Goal: Check status: Check status

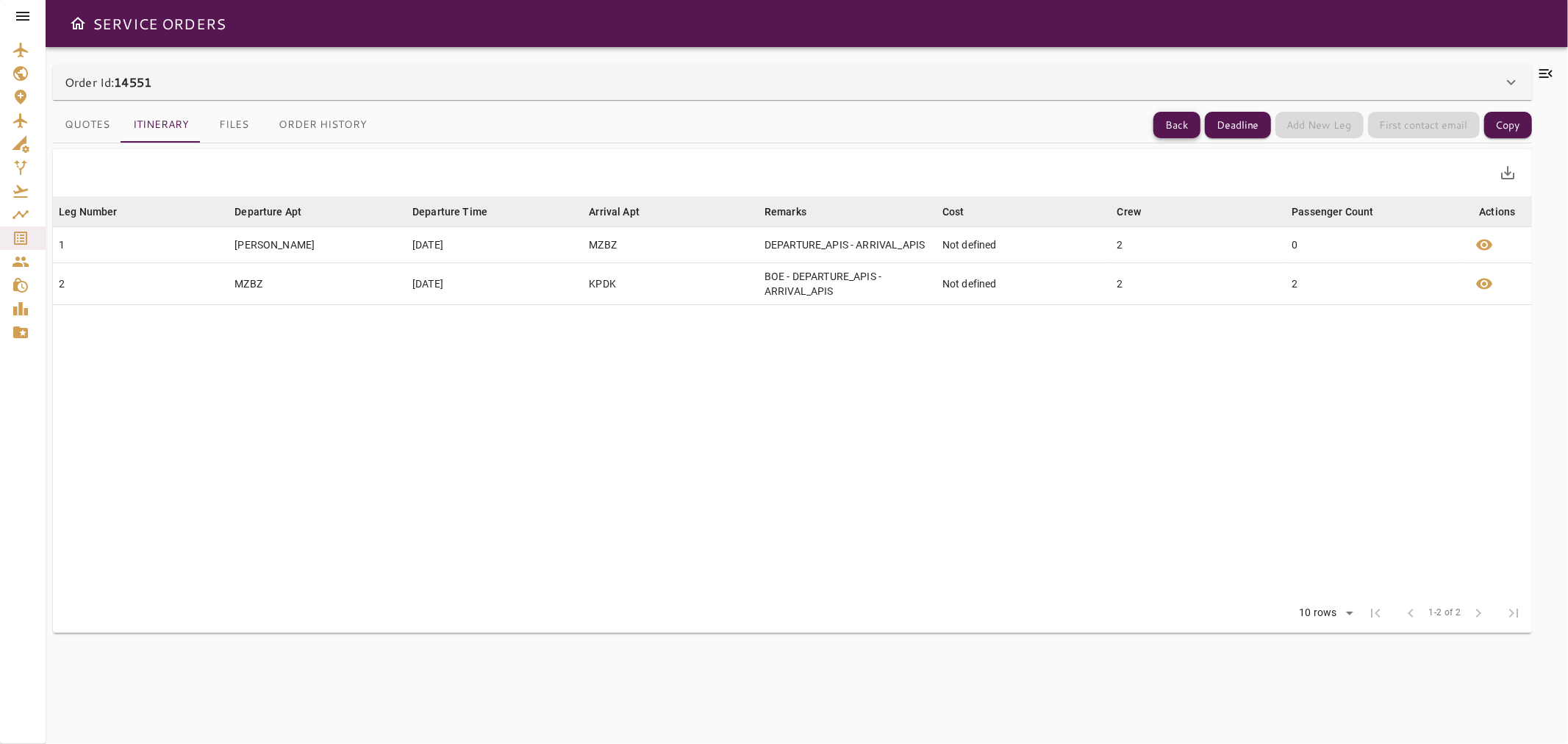
click at [1184, 113] on button "Back" at bounding box center [1177, 125] width 47 height 27
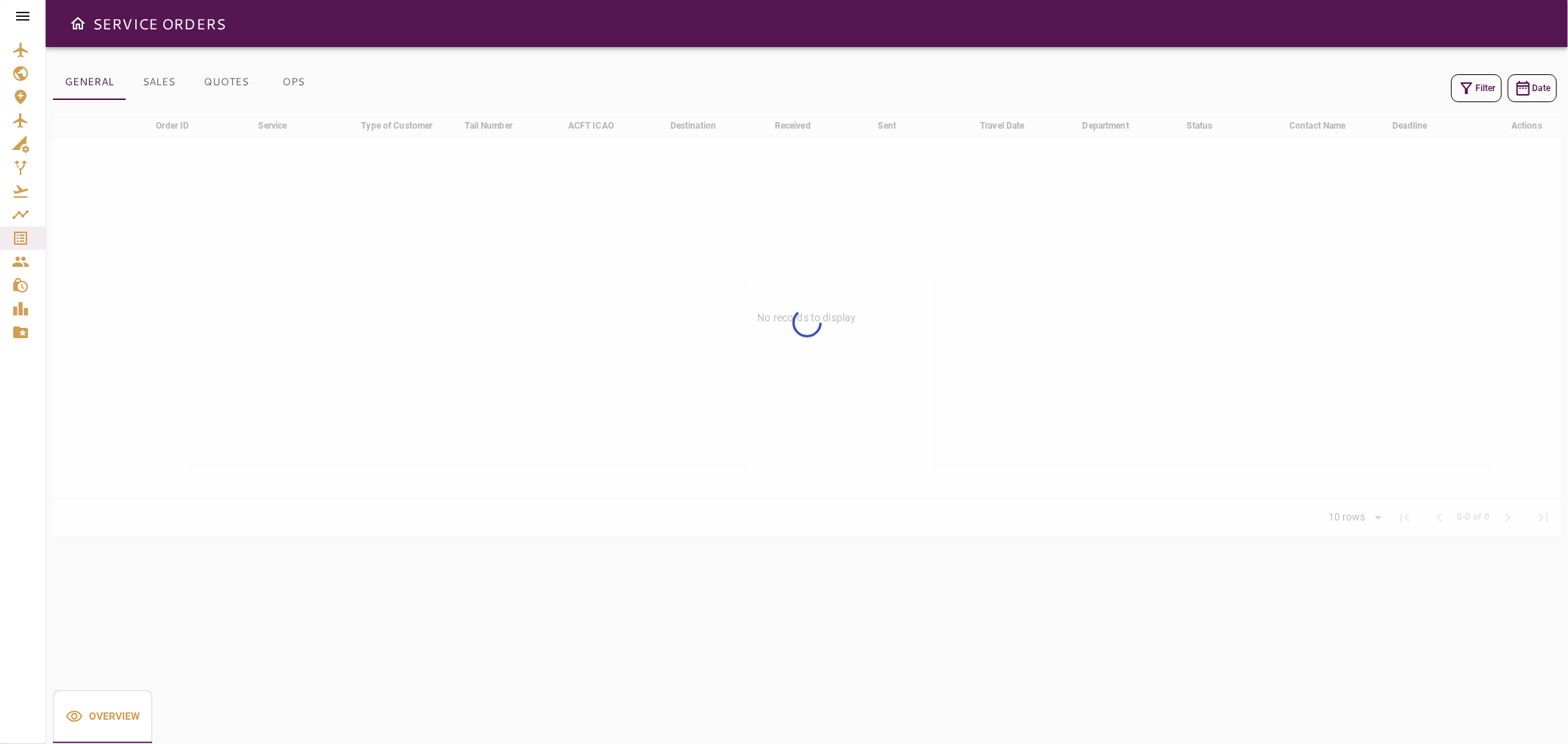
click at [1475, 82] on button "Filter" at bounding box center [1476, 88] width 51 height 28
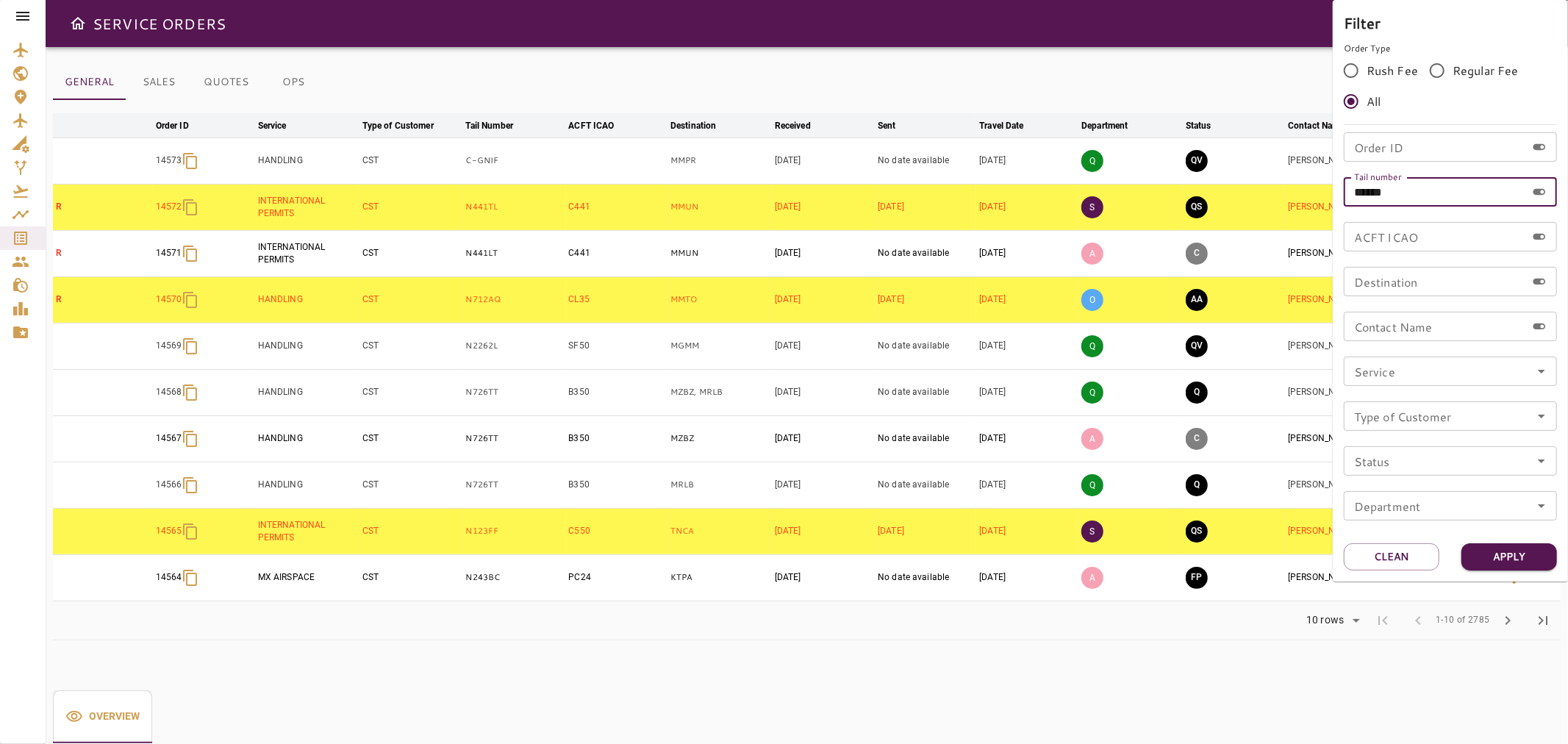
drag, startPoint x: 1412, startPoint y: 193, endPoint x: 1259, endPoint y: 210, distance: 153.9
click at [1259, 210] on div "Filter Order Type Rush Fee Regular Fee All Order ID Order ID Tail number ******…" at bounding box center [784, 372] width 1568 height 744
click at [1467, 178] on input "Tail number" at bounding box center [1434, 192] width 182 height 29
paste input "******"
type input "******"
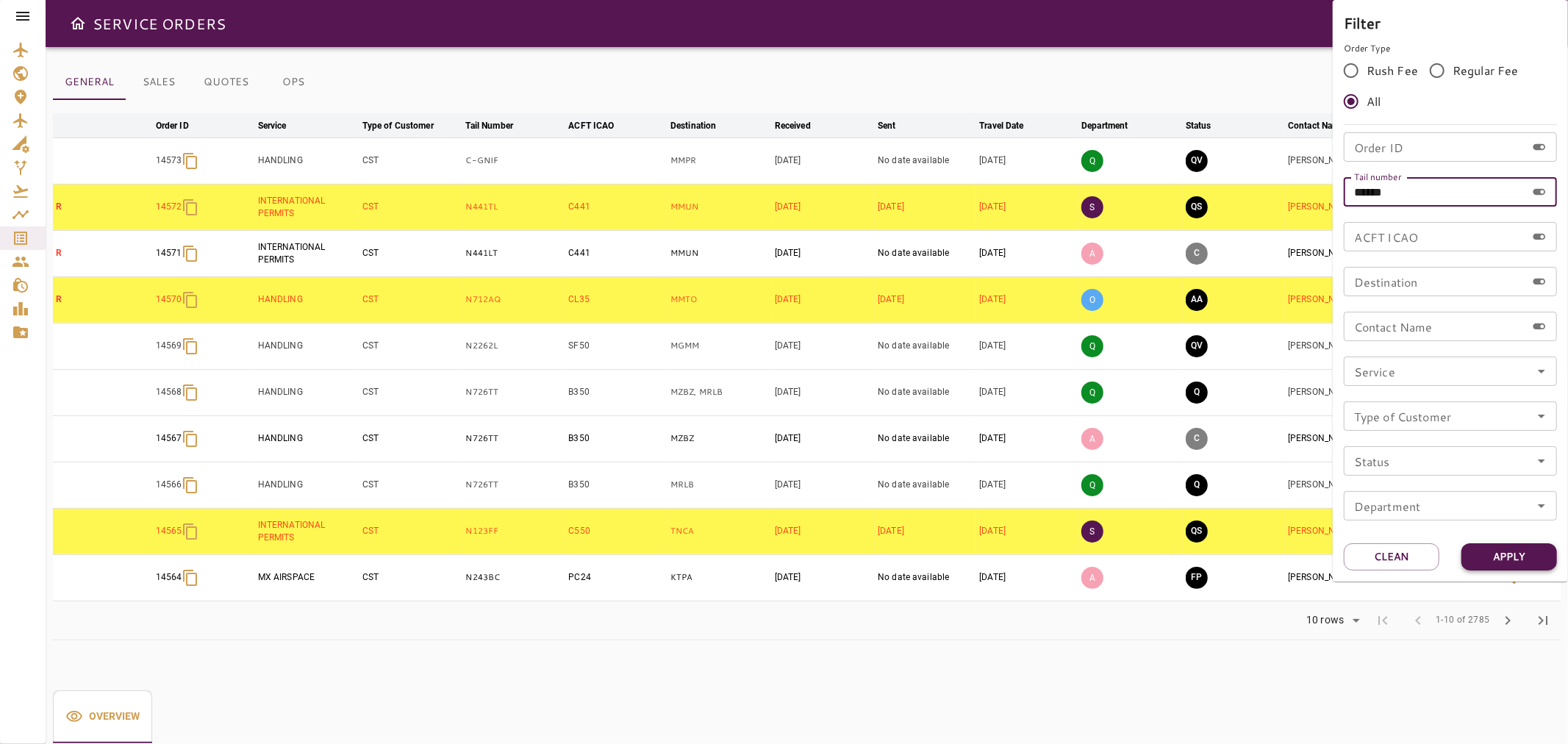
drag, startPoint x: 1541, startPoint y: 568, endPoint x: 1535, endPoint y: 560, distance: 10.0
click at [1538, 564] on button "Apply" at bounding box center [1509, 557] width 96 height 27
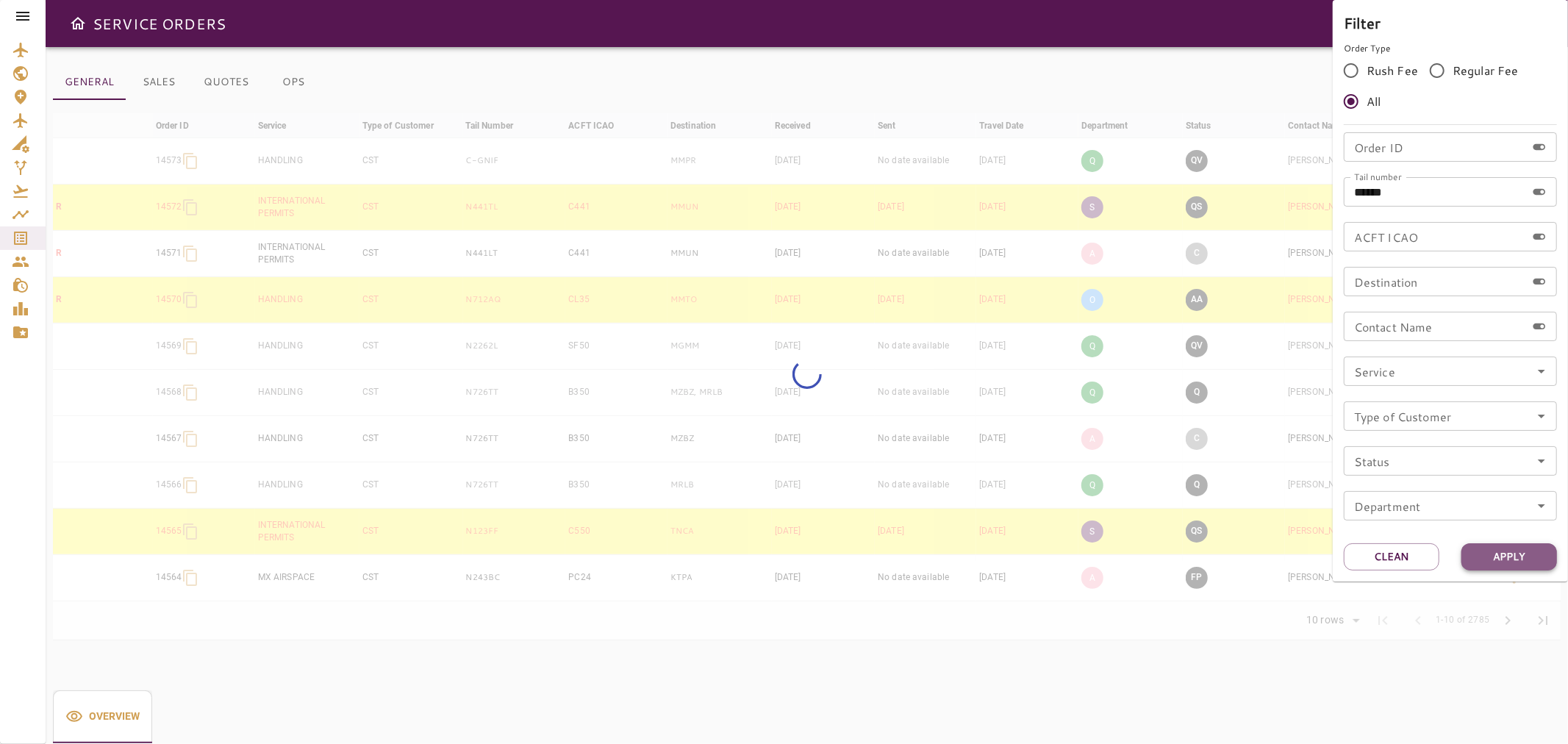
click at [1532, 554] on button "Apply" at bounding box center [1509, 557] width 96 height 27
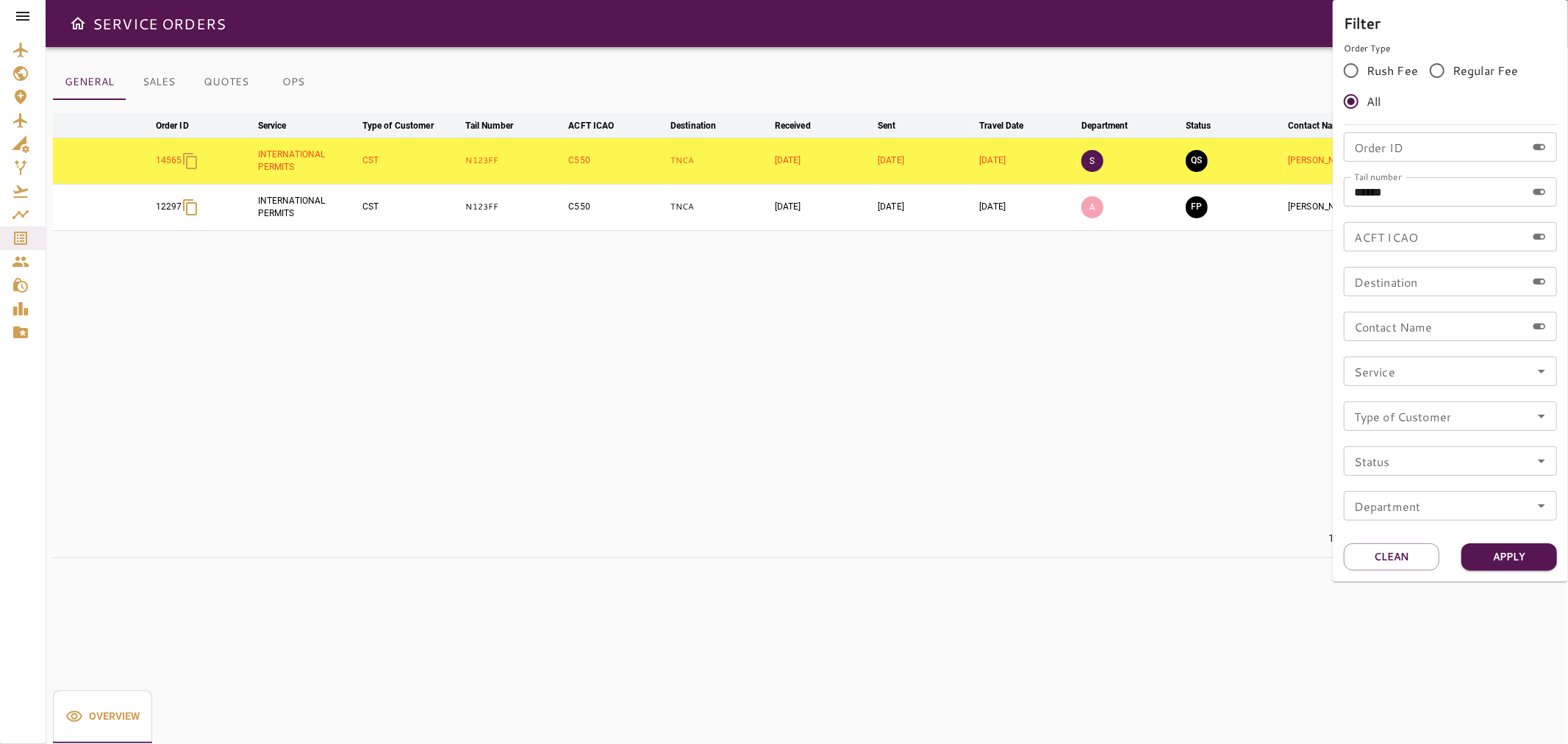
click at [1181, 77] on div at bounding box center [784, 372] width 1568 height 744
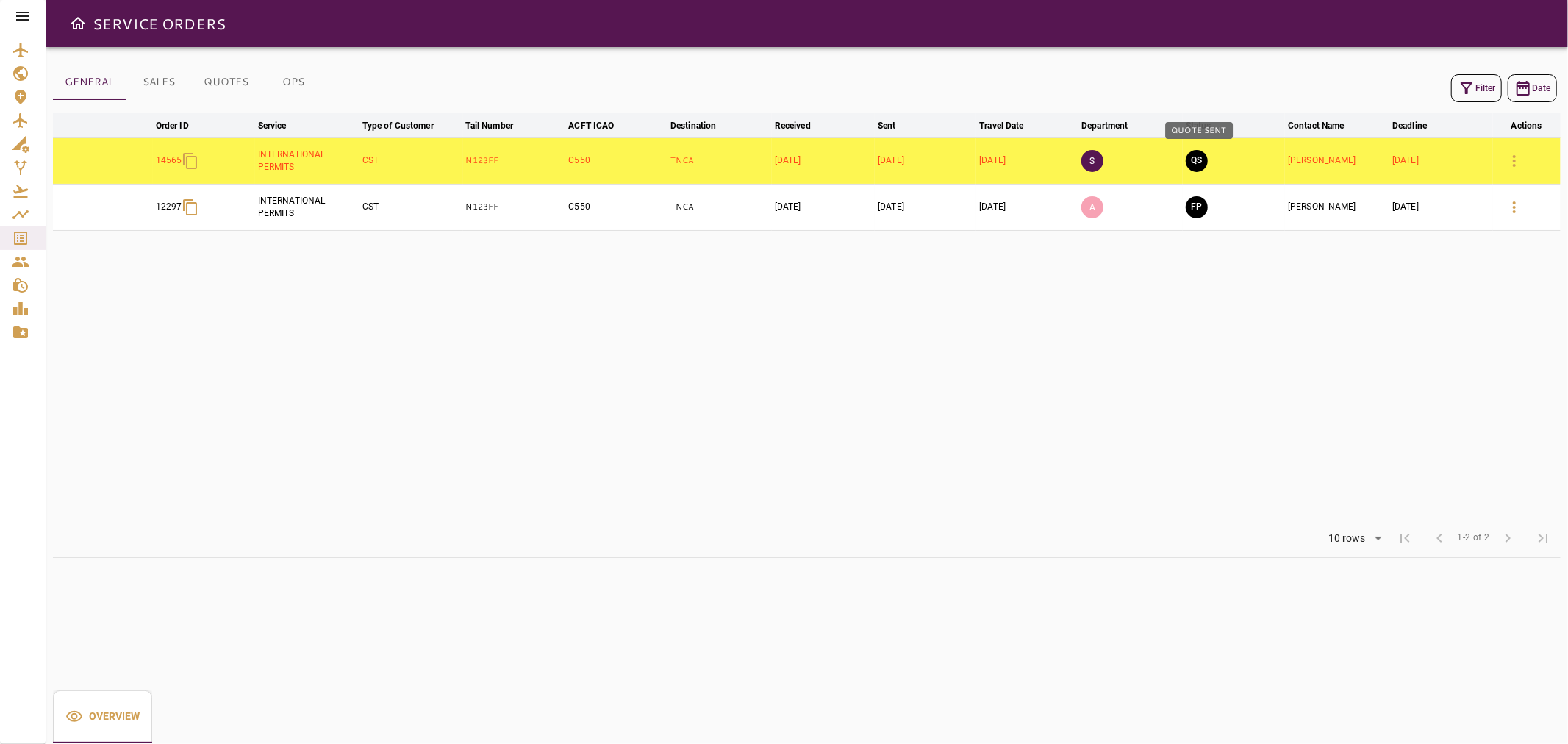
click at [1201, 164] on button "QS" at bounding box center [1196, 161] width 22 height 22
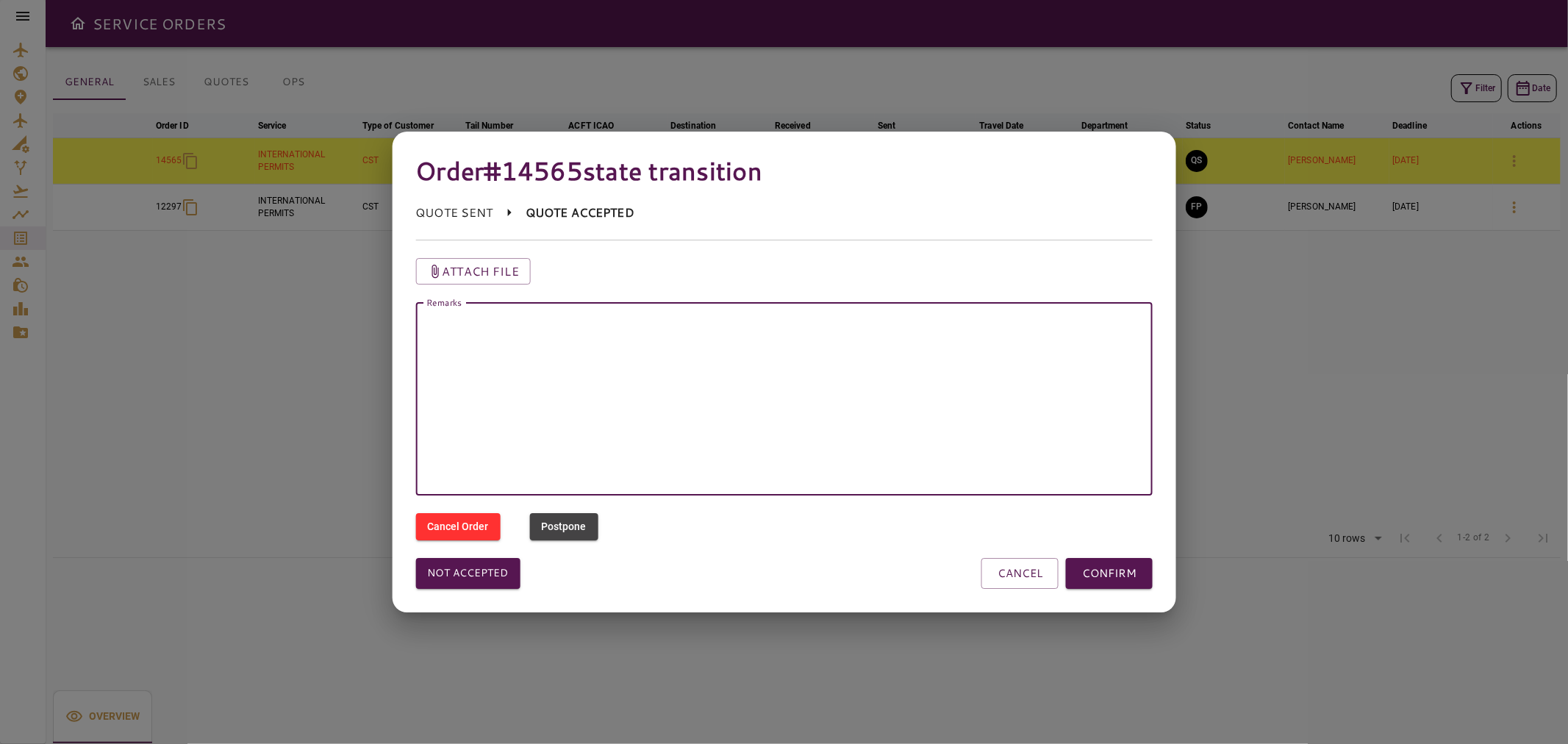
click at [952, 333] on textarea "Remarks" at bounding box center [783, 399] width 717 height 169
type textarea "*"
drag, startPoint x: 877, startPoint y: 337, endPoint x: 372, endPoint y: 324, distance: 505.2
click at [372, 324] on div "**********" at bounding box center [784, 372] width 1568 height 744
paste textarea "**********"
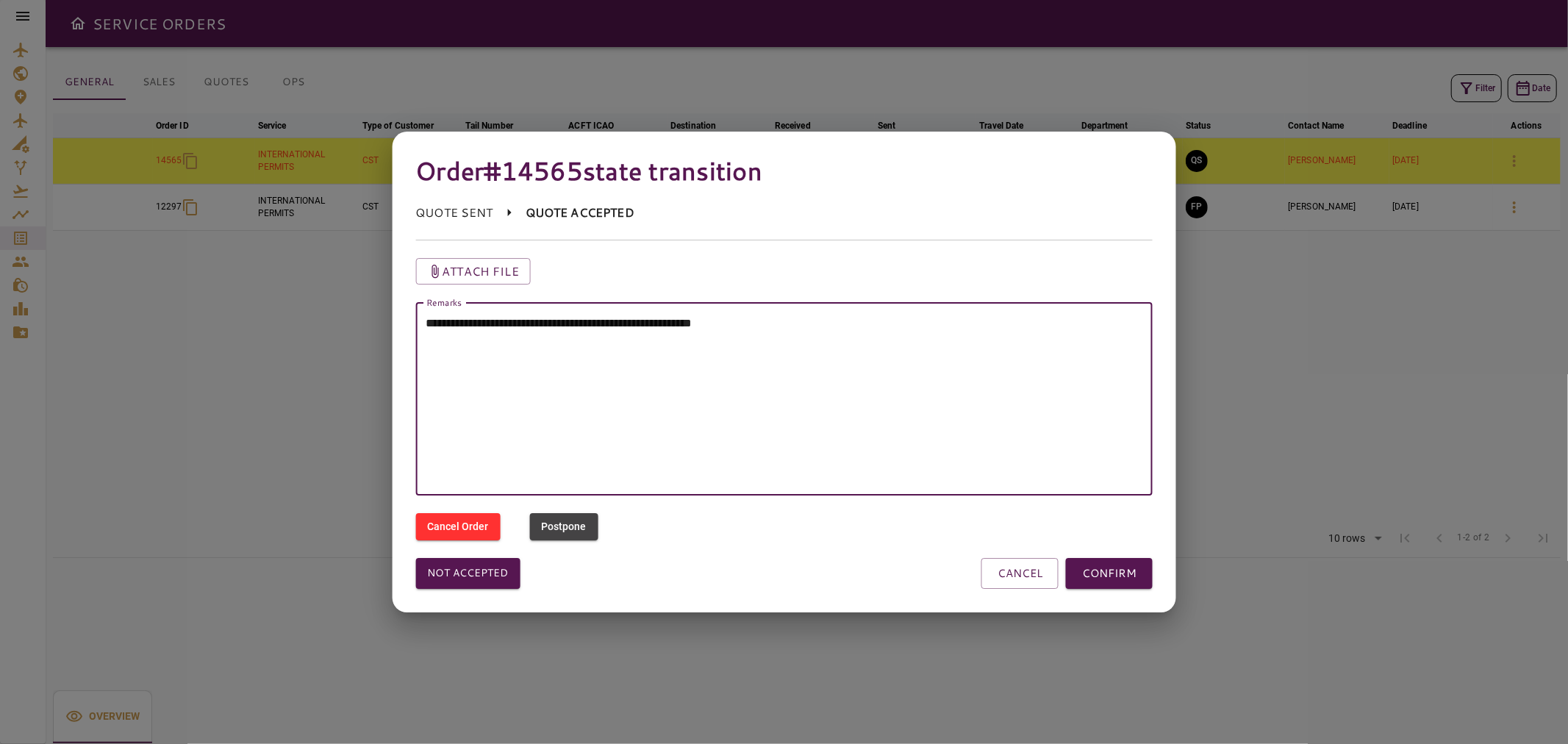
click at [427, 316] on textarea "**********" at bounding box center [783, 399] width 717 height 169
type textarea "**********"
click at [519, 267] on button "Attach file" at bounding box center [473, 271] width 116 height 26
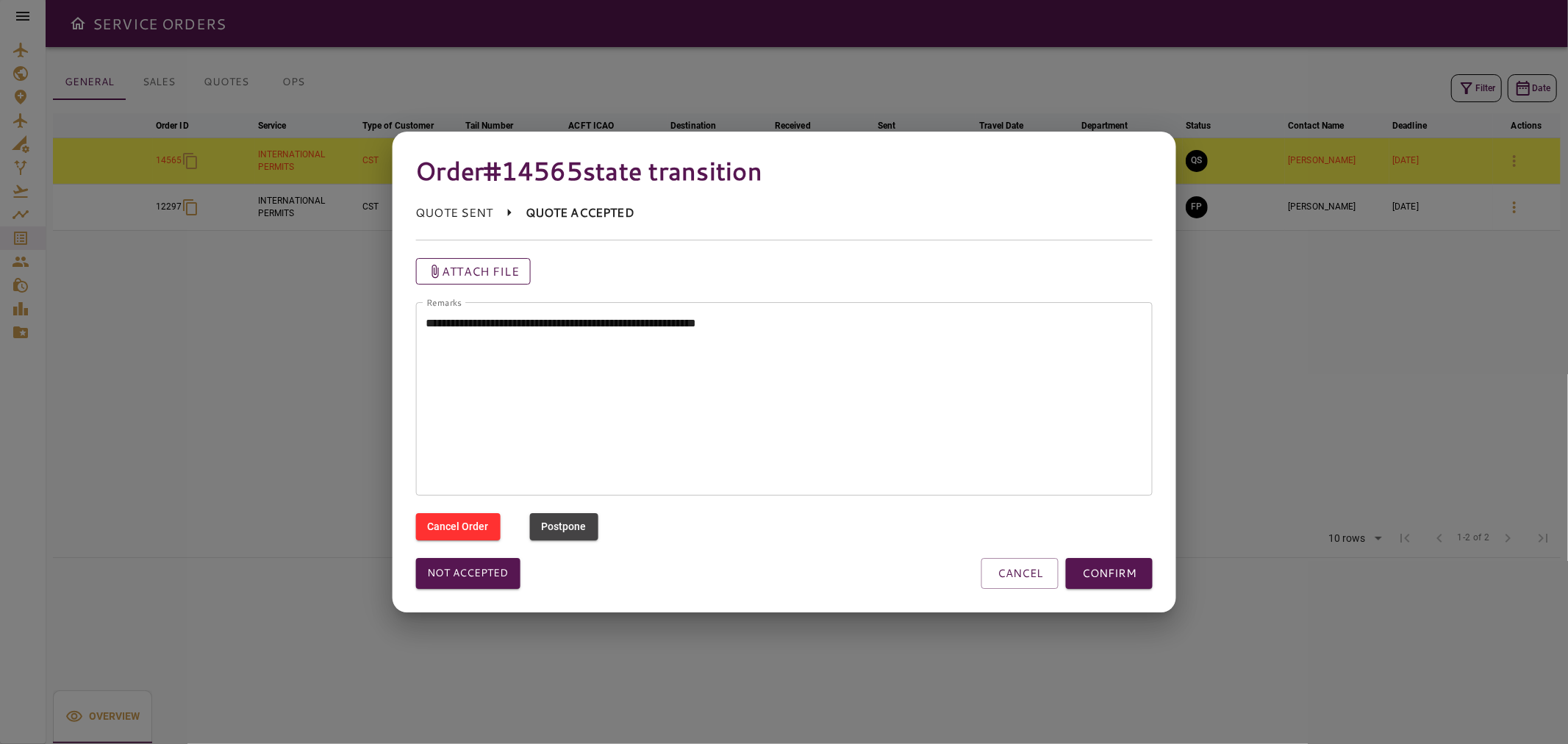
click at [507, 269] on p "Attach file" at bounding box center [480, 270] width 77 height 17
click at [0, 0] on input "Attach file" at bounding box center [0, 0] width 0 height 0
click at [1098, 566] on button "CONFIRM" at bounding box center [1109, 573] width 87 height 31
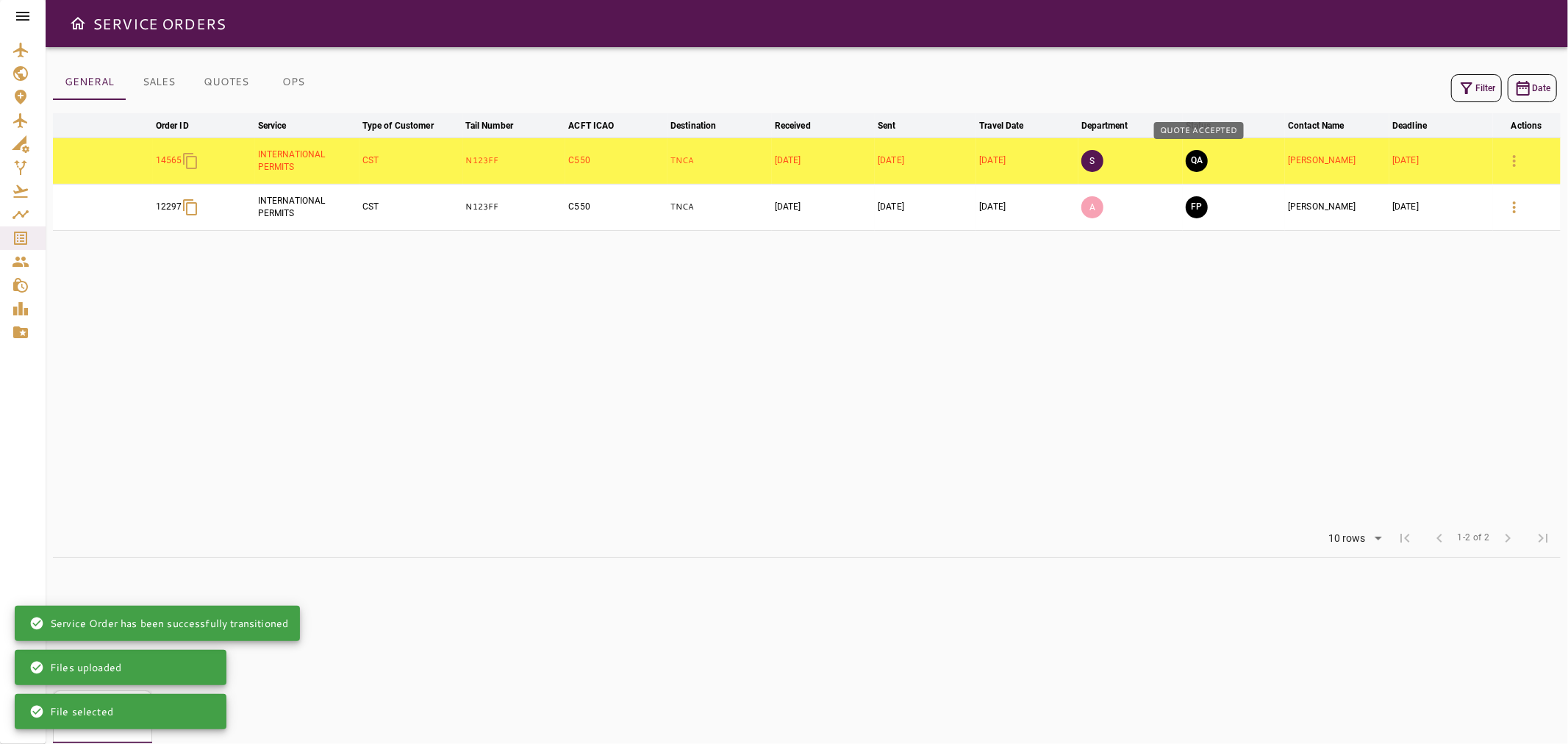
click at [1204, 154] on button "QA" at bounding box center [1196, 161] width 22 height 22
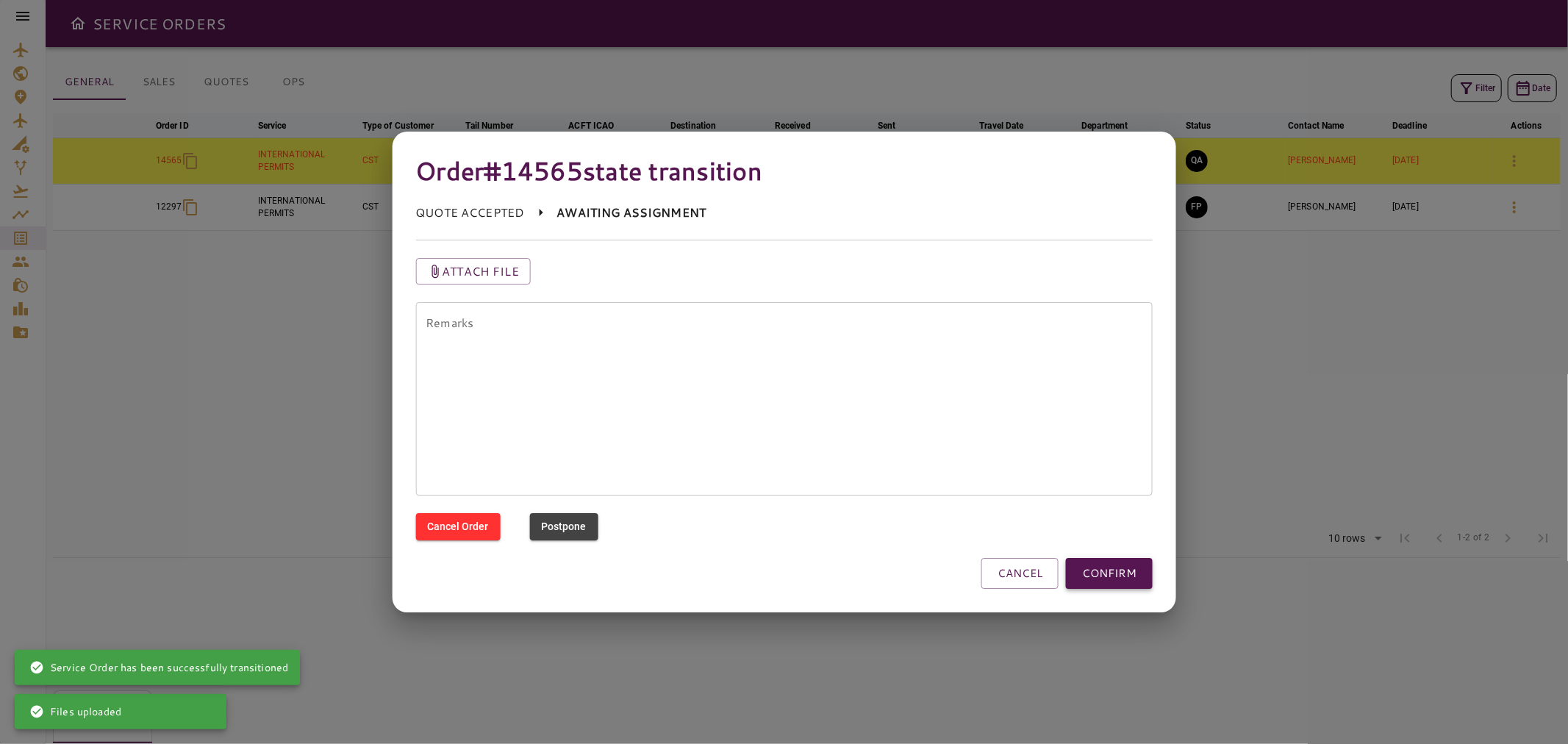
click at [1099, 582] on button "CONFIRM" at bounding box center [1109, 573] width 87 height 31
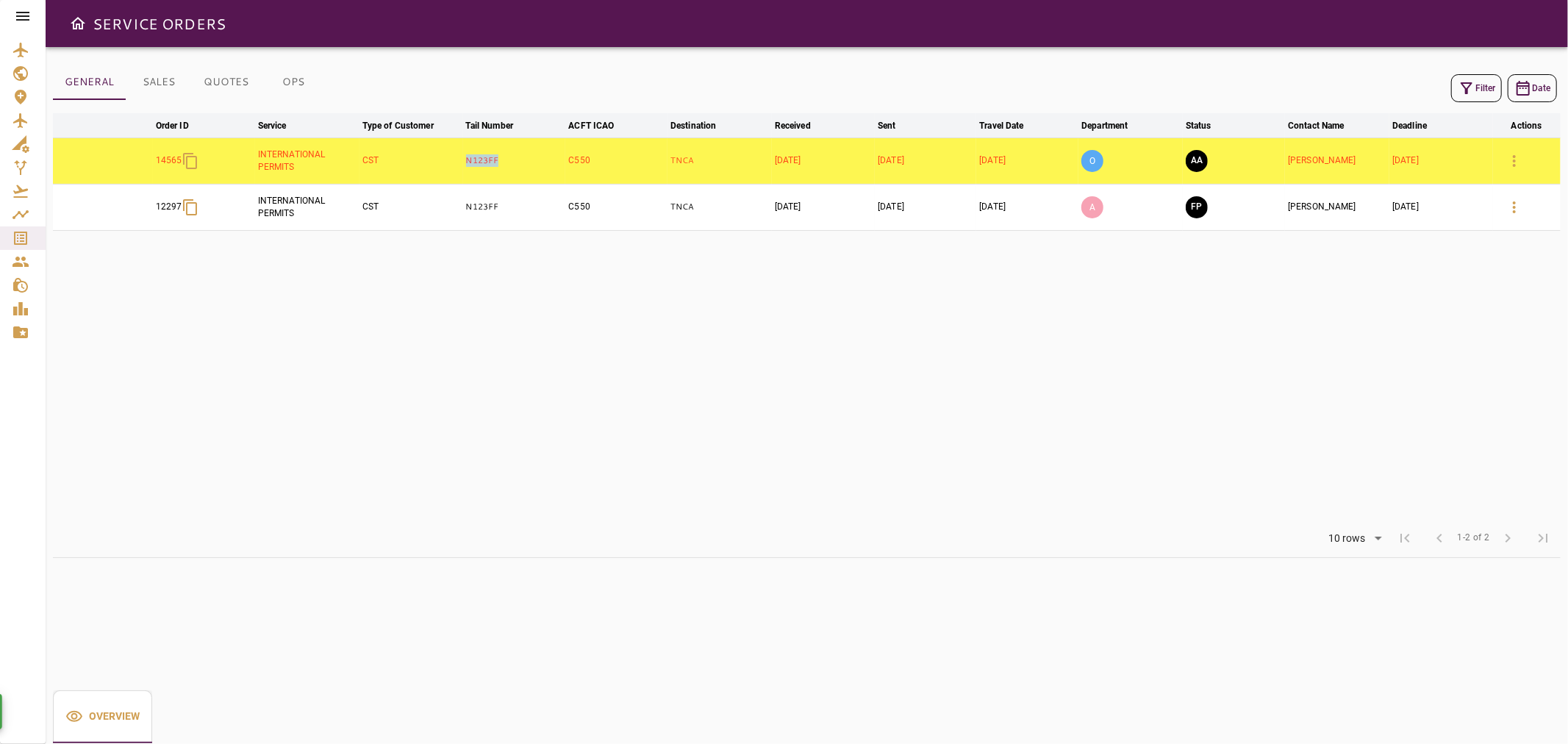
drag, startPoint x: 449, startPoint y: 165, endPoint x: 518, endPoint y: 171, distance: 69.3
click at [519, 171] on tr "14565 INTERNATIONAL PERMITS CST N123FF C550 TNCA [DATE] [DATE] [DATE] O AA [PER…" at bounding box center [807, 160] width 1508 height 46
copy tr "N123FF"
drag, startPoint x: 155, startPoint y: 175, endPoint x: 203, endPoint y: 168, distance: 48.5
click at [203, 168] on tr "14565 INTERNATIONAL PERMITS CST N123FF C550 TNCA [DATE] [DATE] [DATE] O AA [PER…" at bounding box center [807, 160] width 1508 height 46
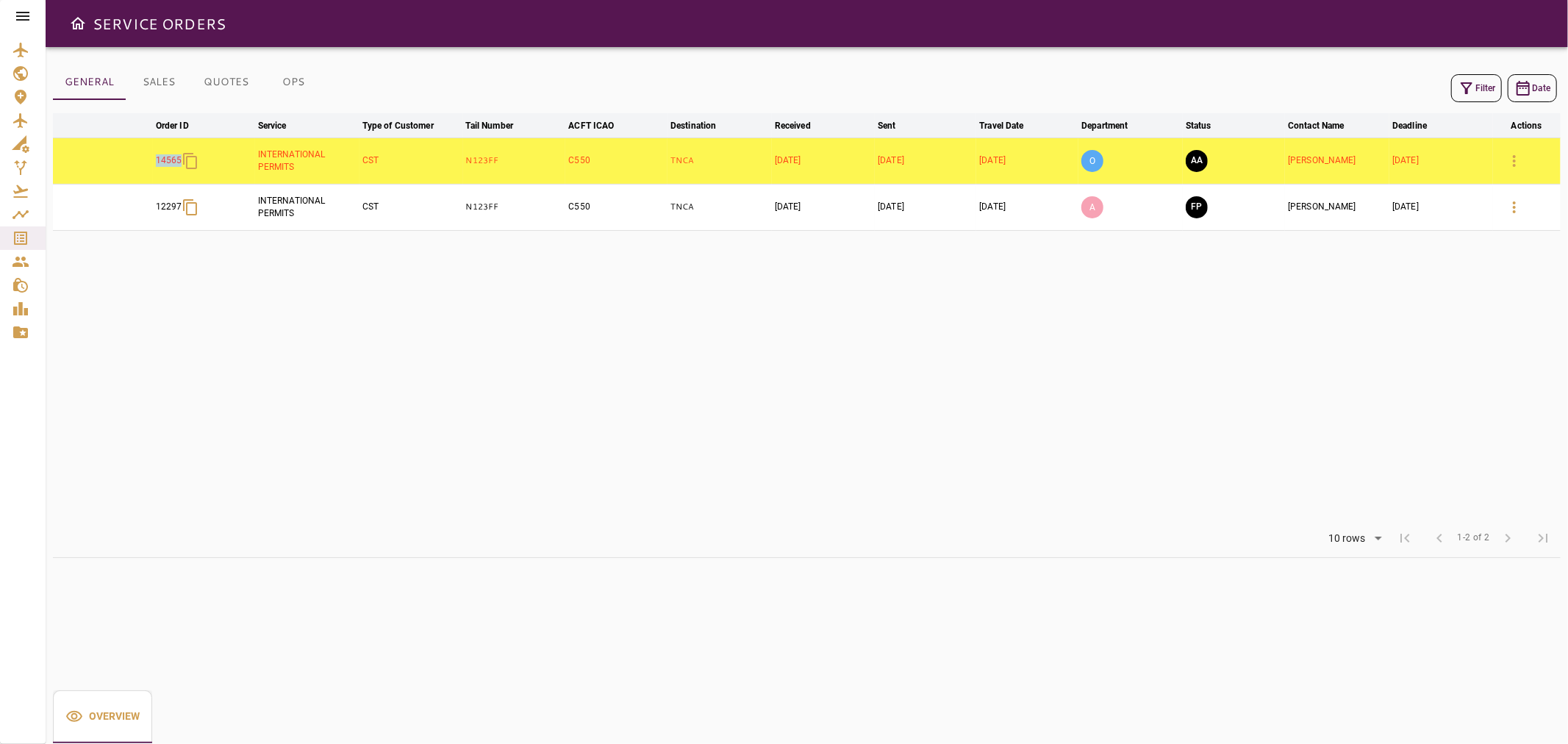
copy p "14565"
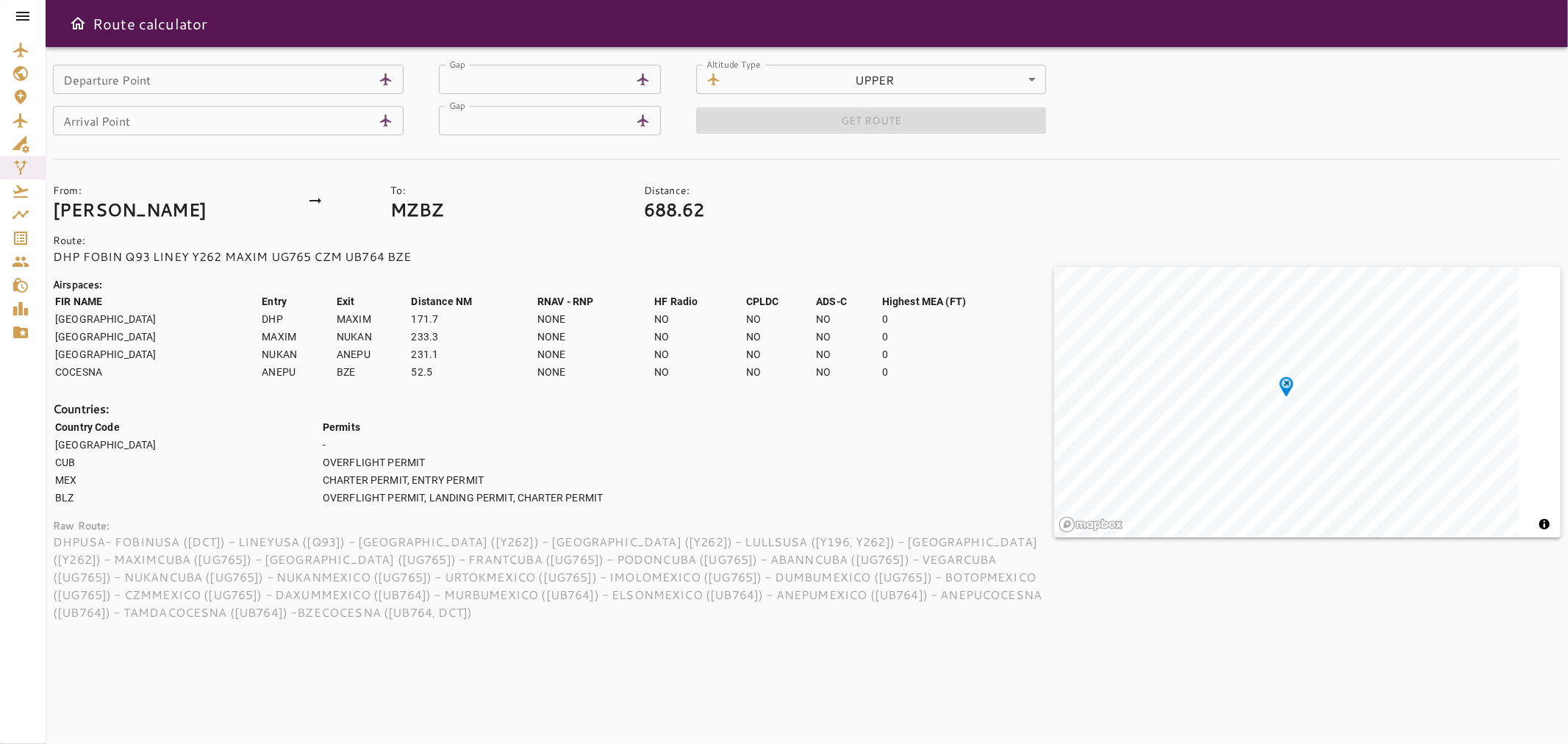
drag, startPoint x: 11, startPoint y: 17, endPoint x: 20, endPoint y: 26, distance: 12.7
click at [11, 17] on div at bounding box center [23, 16] width 45 height 32
click at [25, 29] on div at bounding box center [23, 16] width 45 height 32
drag, startPoint x: 24, startPoint y: 20, endPoint x: 26, endPoint y: 34, distance: 14.1
click at [24, 20] on icon at bounding box center [23, 17] width 14 height 9
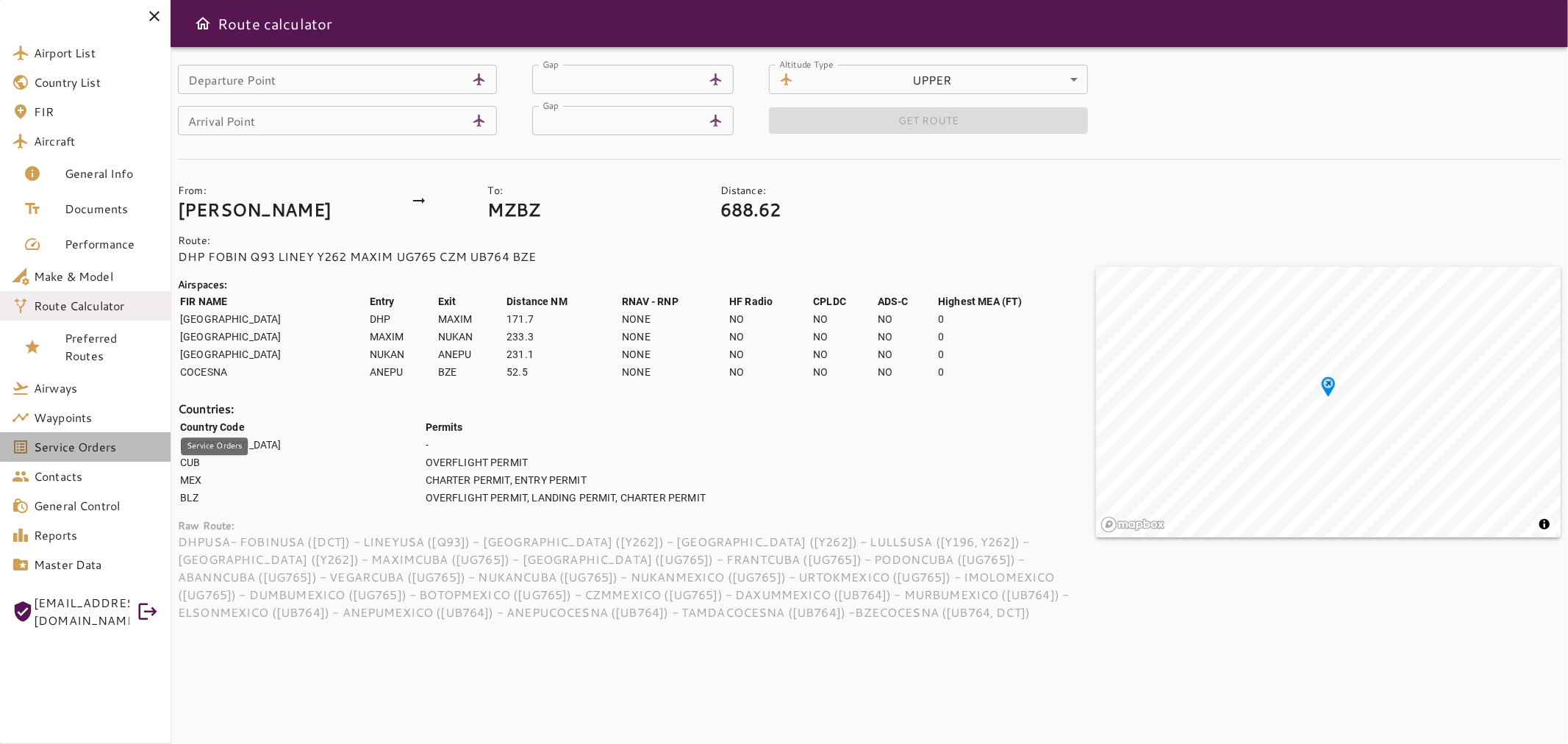
click at [107, 442] on span "Service Orders" at bounding box center [96, 446] width 125 height 17
